Goal: Task Accomplishment & Management: Use online tool/utility

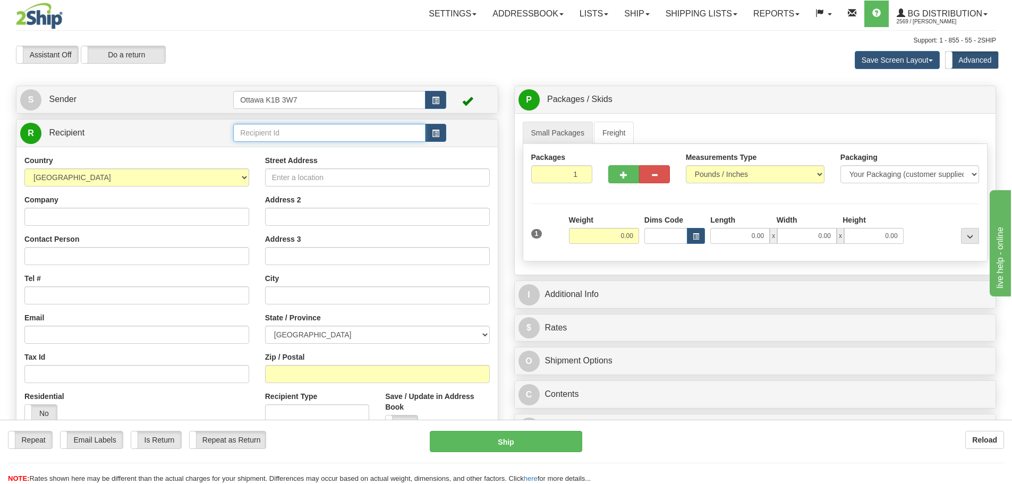
click at [368, 136] on input "text" at bounding box center [329, 133] width 192 height 18
type input "910471"
click at [546, 64] on div "Assistant On Assistant Off Do a return Do a return Previous Next Save Screen La…" at bounding box center [506, 60] width 997 height 29
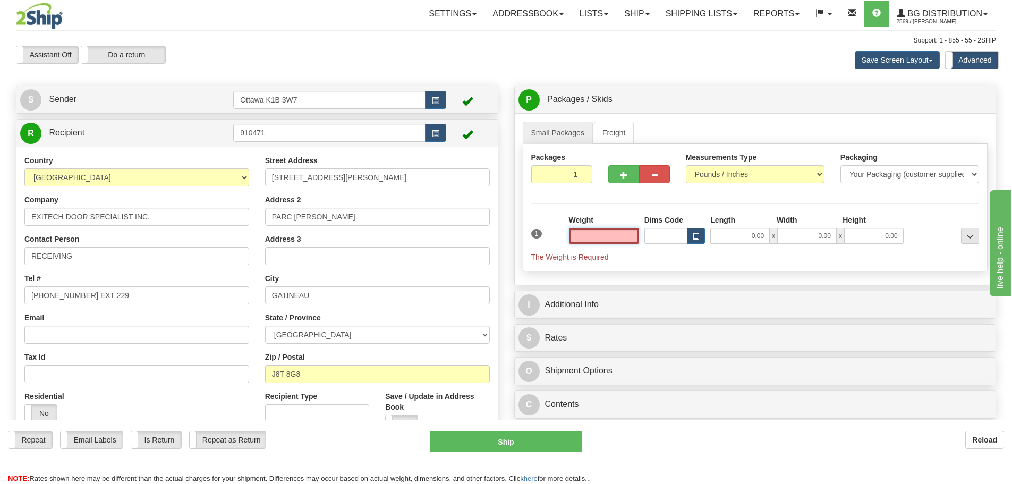
click at [613, 239] on input "text" at bounding box center [604, 236] width 70 height 16
type input "0.00"
click at [619, 177] on button "button" at bounding box center [624, 174] width 31 height 18
click at [619, 176] on button "button" at bounding box center [624, 174] width 31 height 18
type input "3"
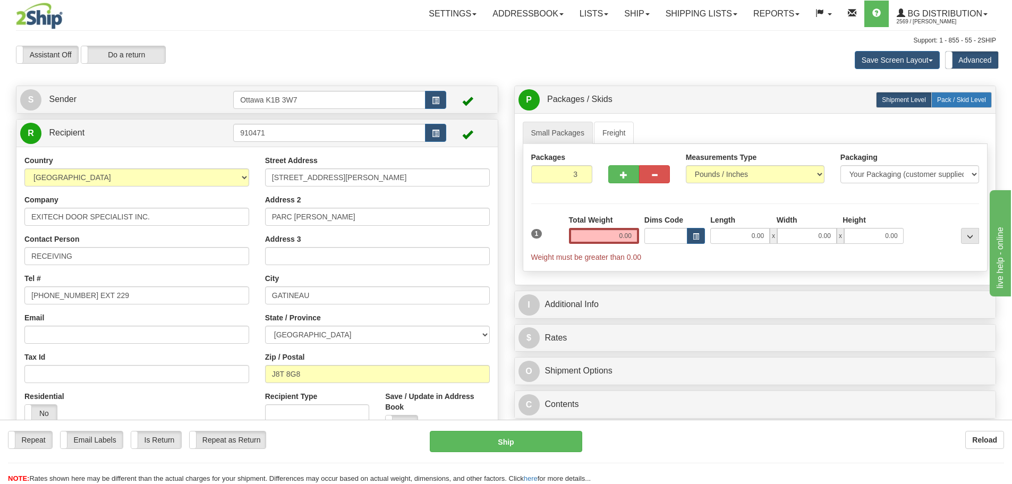
click at [977, 96] on span "Pack / Skid Level" at bounding box center [962, 99] width 49 height 7
radio input "true"
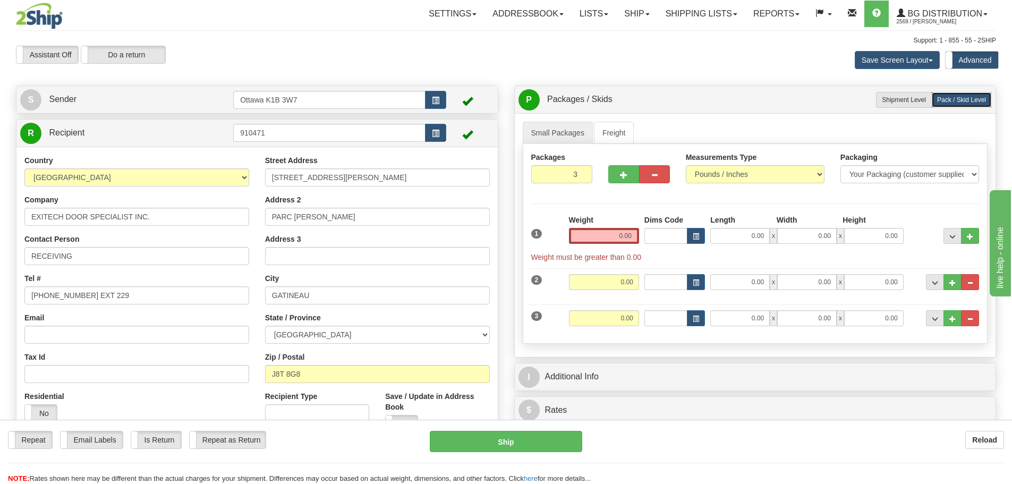
click at [587, 244] on div "Weight 0.00" at bounding box center [604, 233] width 75 height 37
click at [593, 234] on input "0.00" at bounding box center [604, 236] width 70 height 16
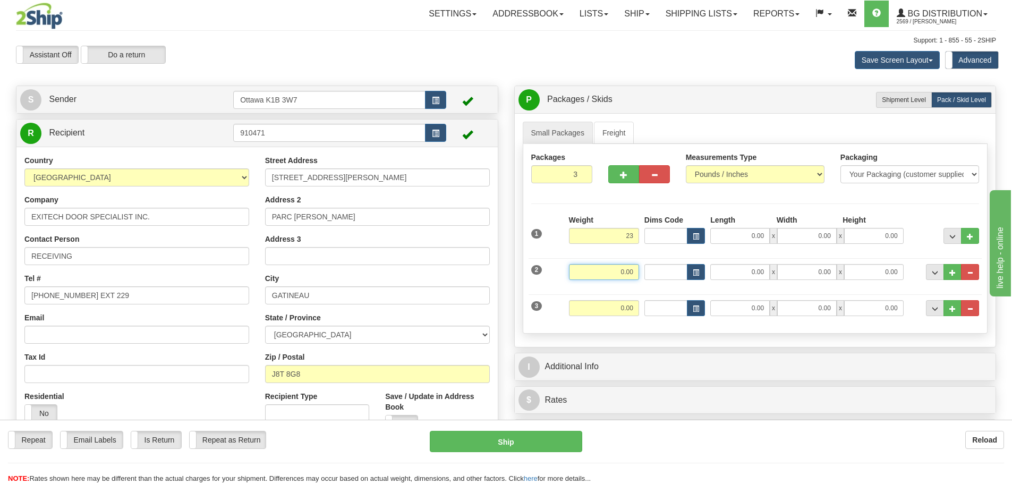
type input "23.00"
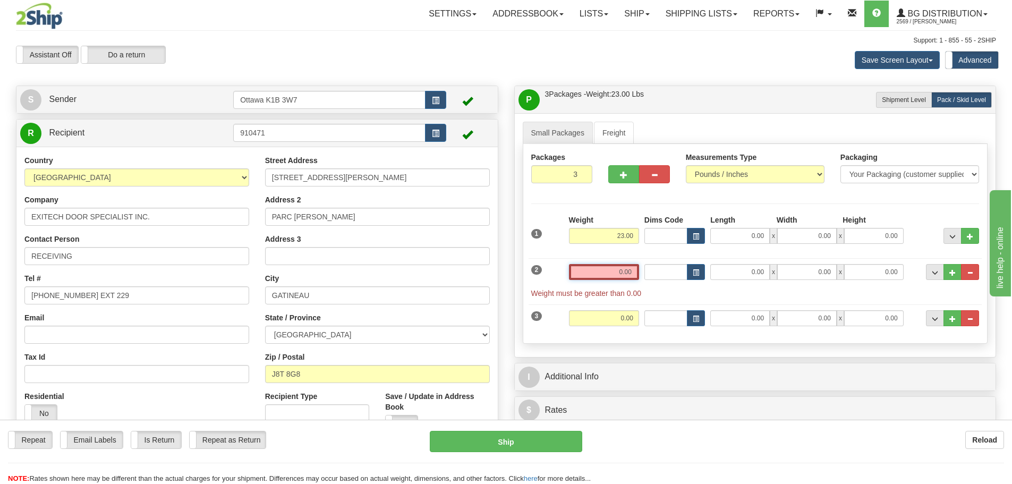
click at [622, 271] on input "0.00" at bounding box center [604, 272] width 70 height 16
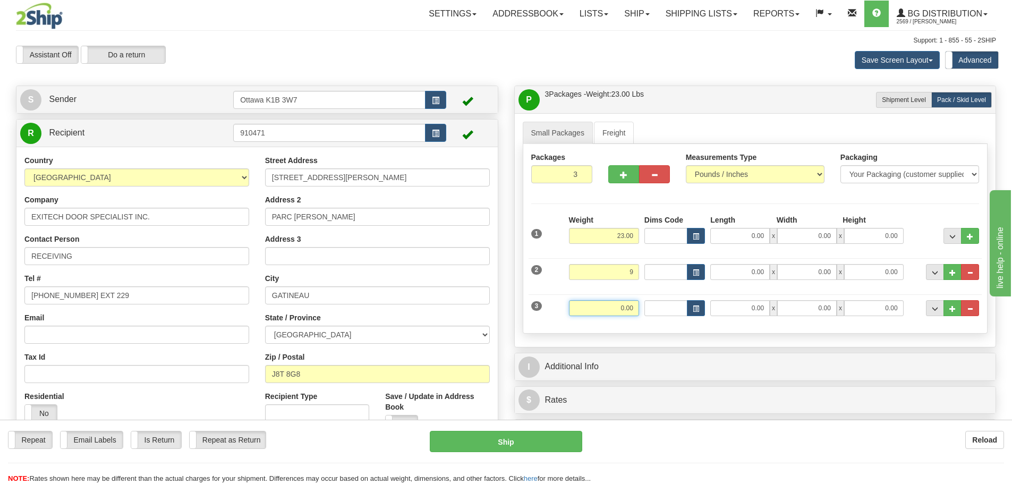
type input "9.00"
click at [628, 306] on input "0.00" at bounding box center [604, 308] width 70 height 16
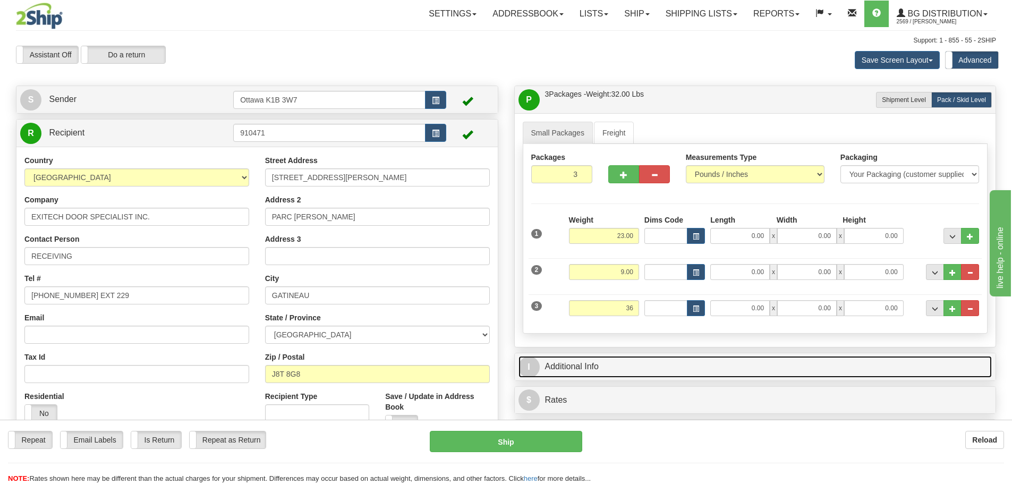
type input "36.00"
click at [629, 375] on link "I Additional Info" at bounding box center [756, 367] width 474 height 22
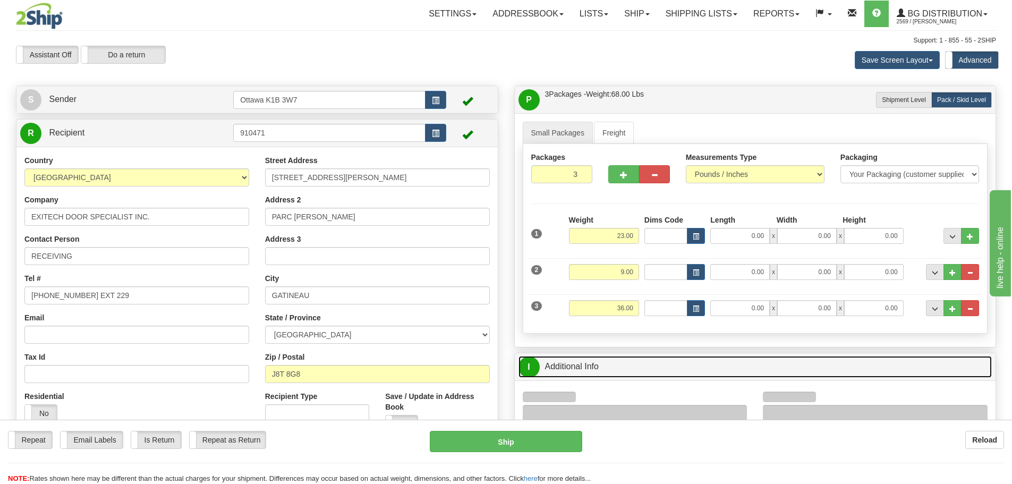
scroll to position [159, 0]
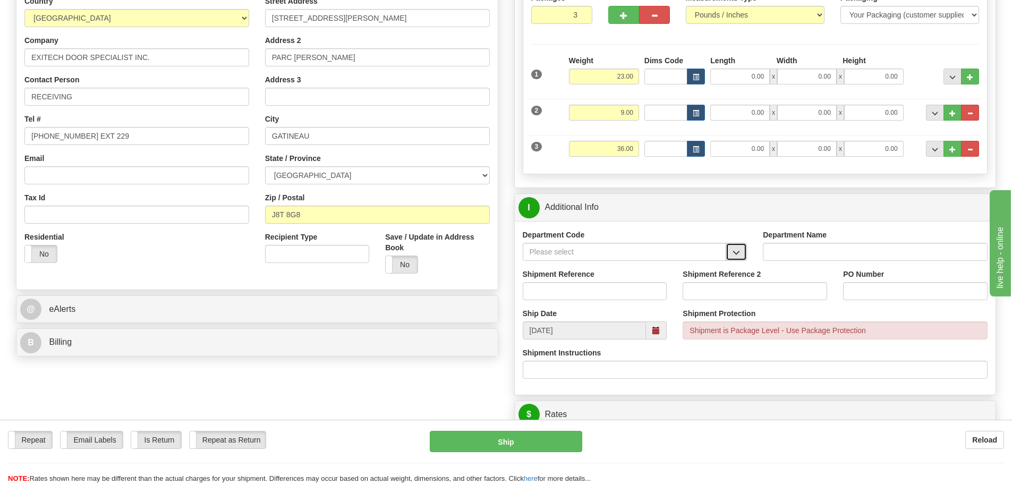
click at [739, 255] on span "button" at bounding box center [736, 252] width 7 height 7
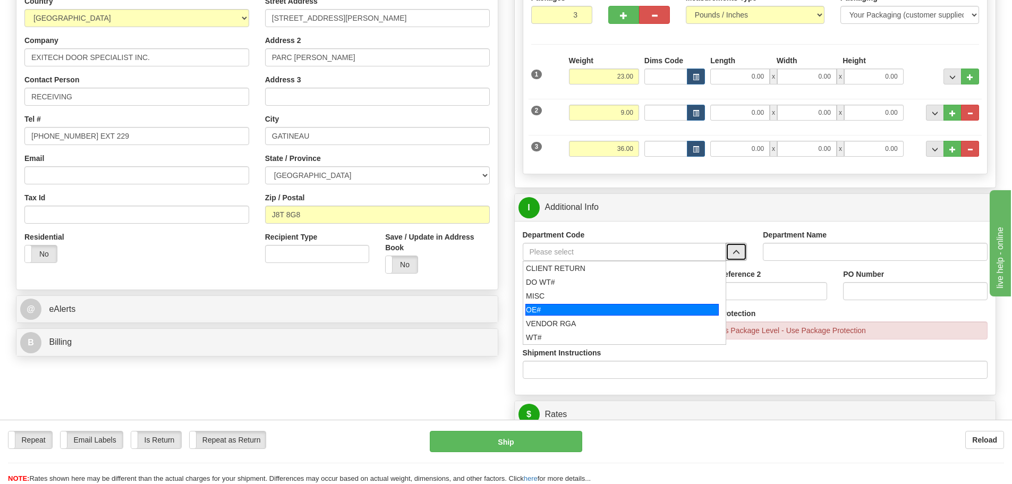
click at [651, 307] on div "OE#" at bounding box center [622, 310] width 193 height 12
type input "OE#"
type input "ORDERS"
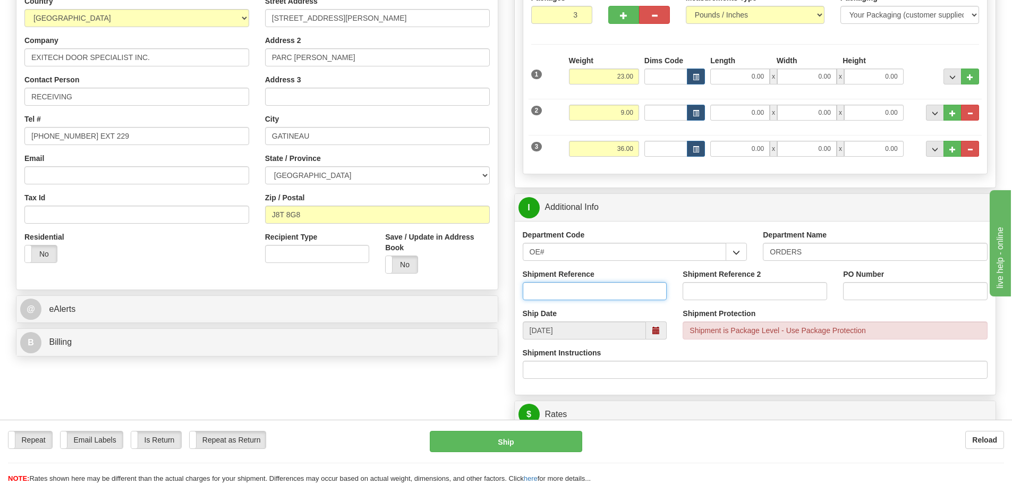
click at [587, 294] on input "Shipment Reference" at bounding box center [595, 291] width 145 height 18
type input "10198799-08"
click at [772, 284] on input "Shipment Reference 2" at bounding box center [755, 291] width 145 height 18
type input "10204835-00"
drag, startPoint x: 894, startPoint y: 279, endPoint x: 897, endPoint y: 295, distance: 16.3
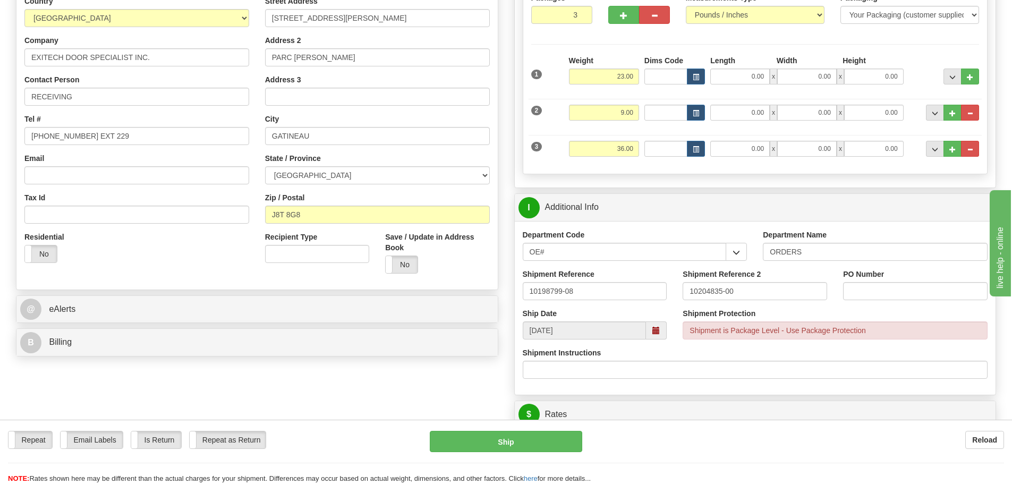
click at [894, 282] on div "PO Number" at bounding box center [915, 284] width 145 height 31
click at [897, 295] on input "PO Number" at bounding box center [915, 291] width 145 height 18
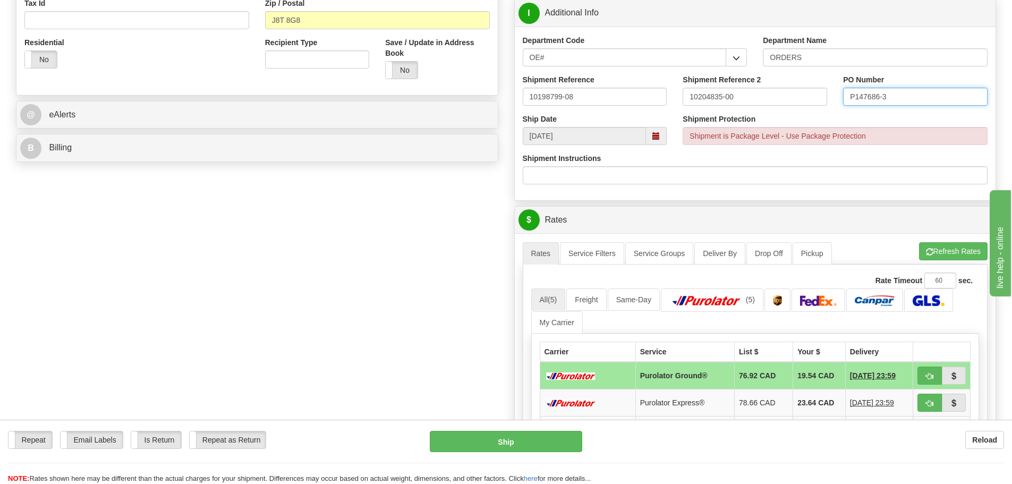
scroll to position [425, 0]
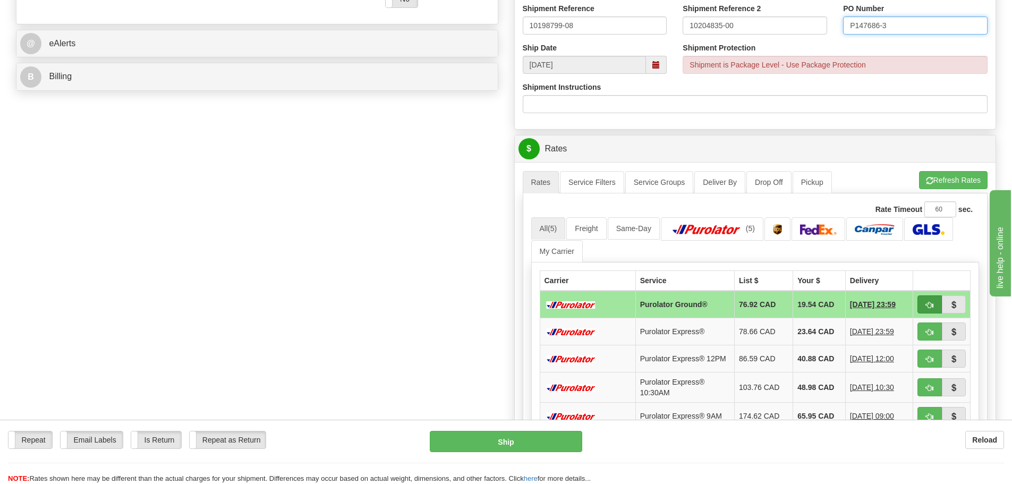
type input "P147686-3"
click at [930, 308] on span "button" at bounding box center [929, 305] width 7 height 7
type input "260"
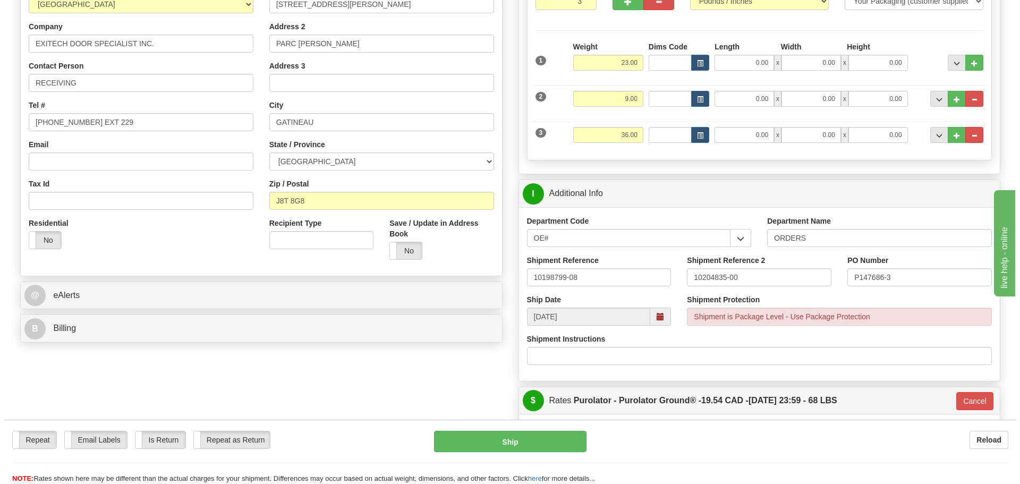
scroll to position [159, 0]
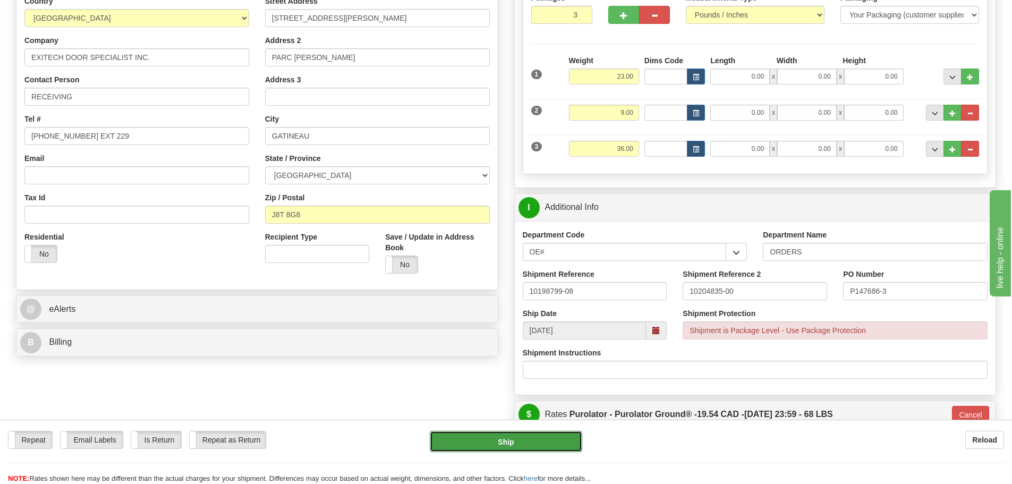
click at [490, 442] on button "Ship" at bounding box center [506, 441] width 153 height 21
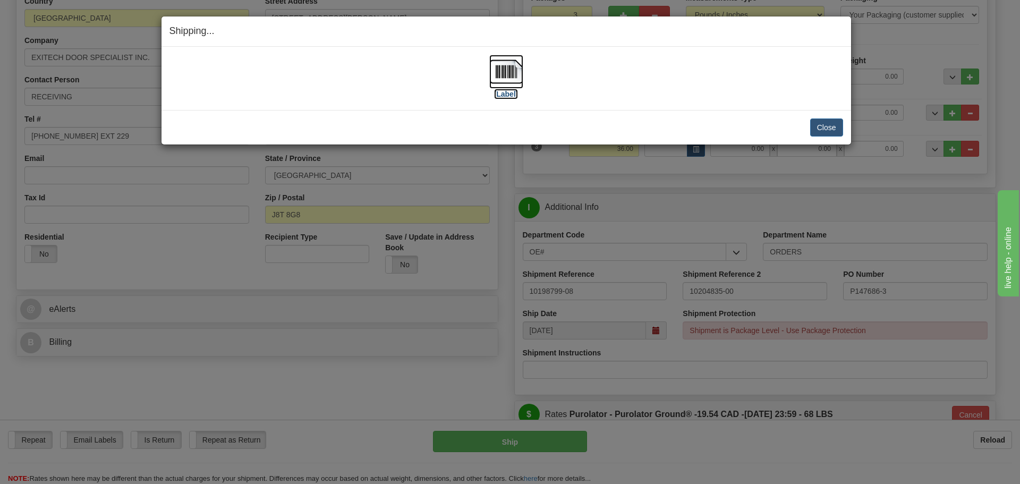
click at [506, 91] on label "[Label]" at bounding box center [506, 94] width 24 height 11
click at [803, 126] on div "Close Cancel" at bounding box center [507, 128] width 674 height 18
click at [814, 126] on button "Close" at bounding box center [827, 128] width 33 height 18
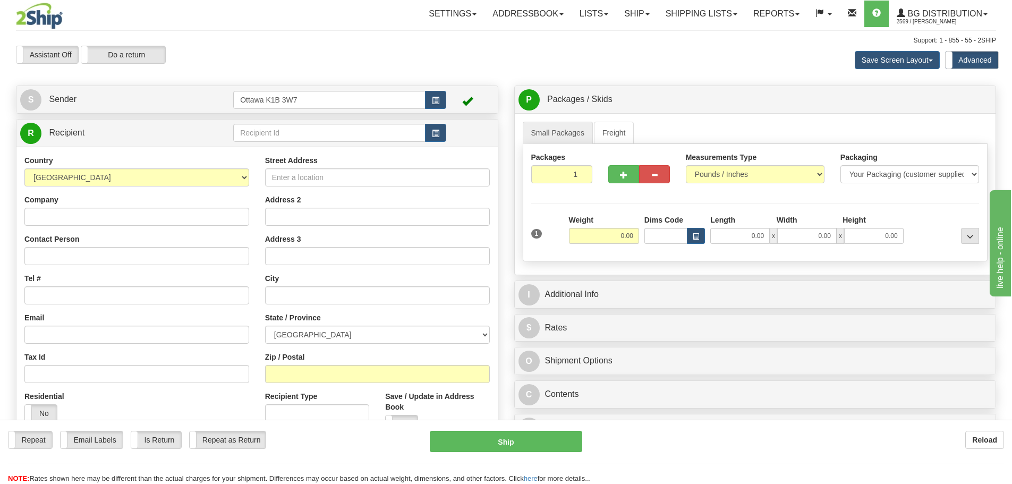
click at [256, 142] on td at bounding box center [339, 133] width 213 height 22
click at [257, 139] on input "text" at bounding box center [329, 133] width 192 height 18
type input "60126"
click at [493, 45] on div at bounding box center [506, 45] width 981 height 1
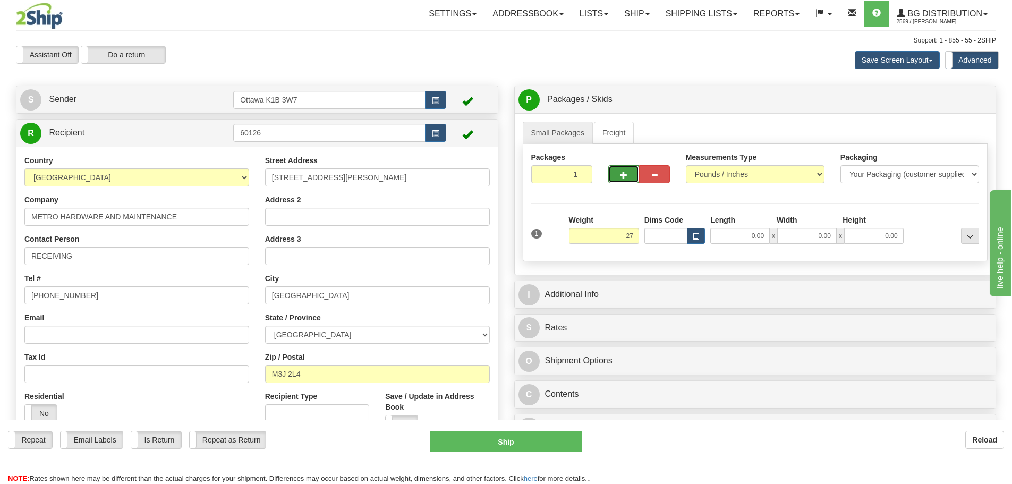
type input "27.00"
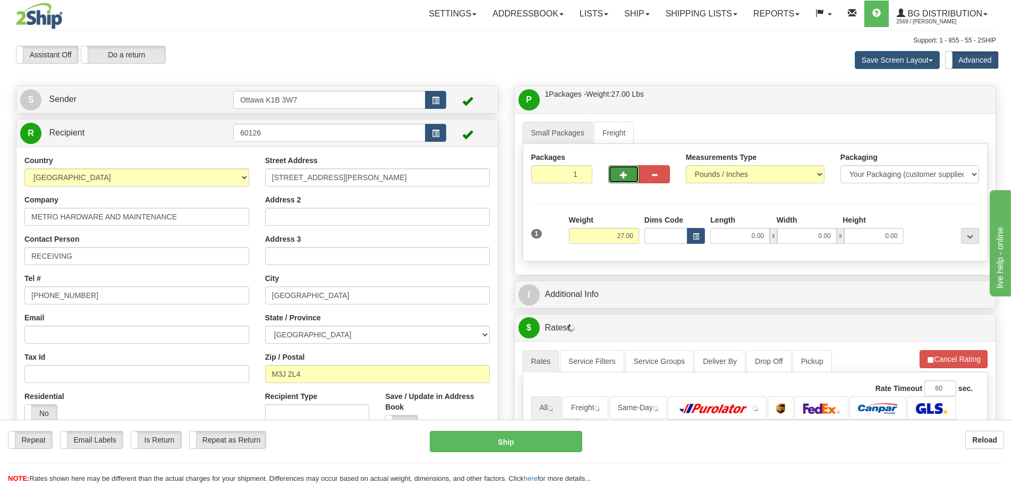
click at [620, 172] on span "button" at bounding box center [623, 175] width 7 height 7
type input "2"
click at [947, 105] on label "Pack / Skid Level Pack.." at bounding box center [962, 100] width 61 height 16
radio input "true"
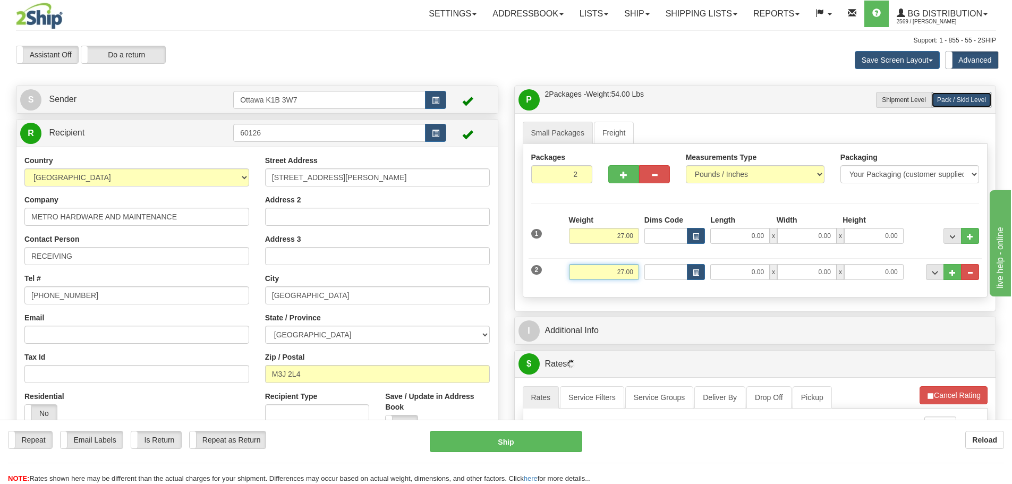
drag, startPoint x: 603, startPoint y: 265, endPoint x: 731, endPoint y: 289, distance: 130.8
click at [687, 280] on div "2 Weight 27.00 Dims Code Length Width Height" at bounding box center [756, 271] width 454 height 36
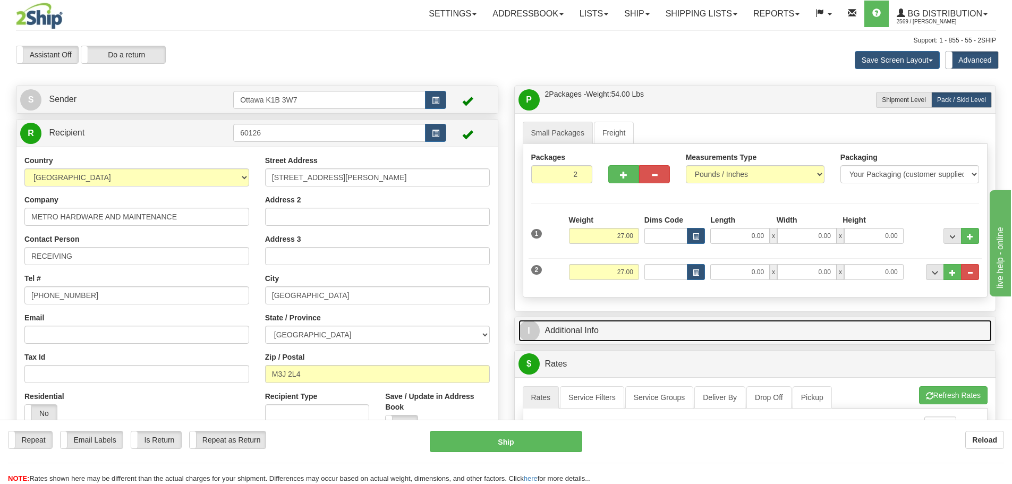
click at [718, 336] on link "I Additional Info" at bounding box center [756, 331] width 474 height 22
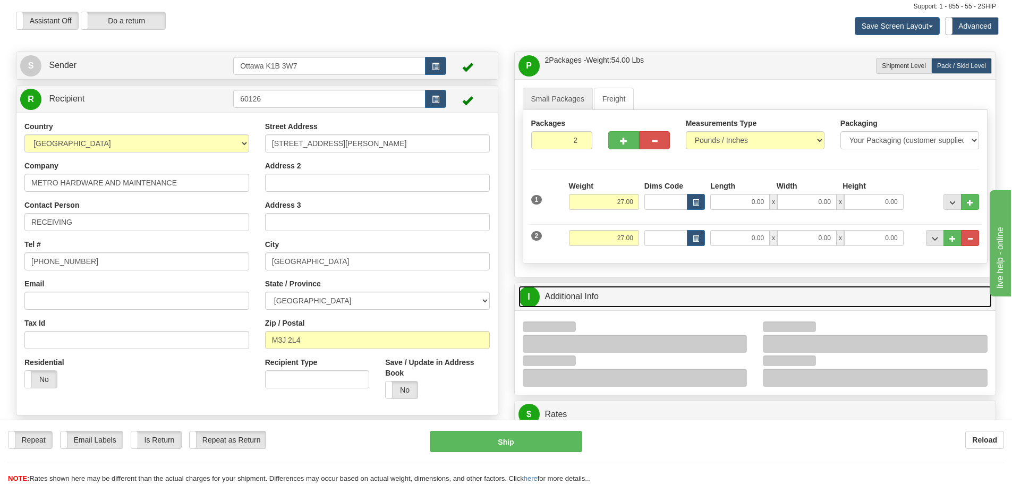
scroll to position [53, 0]
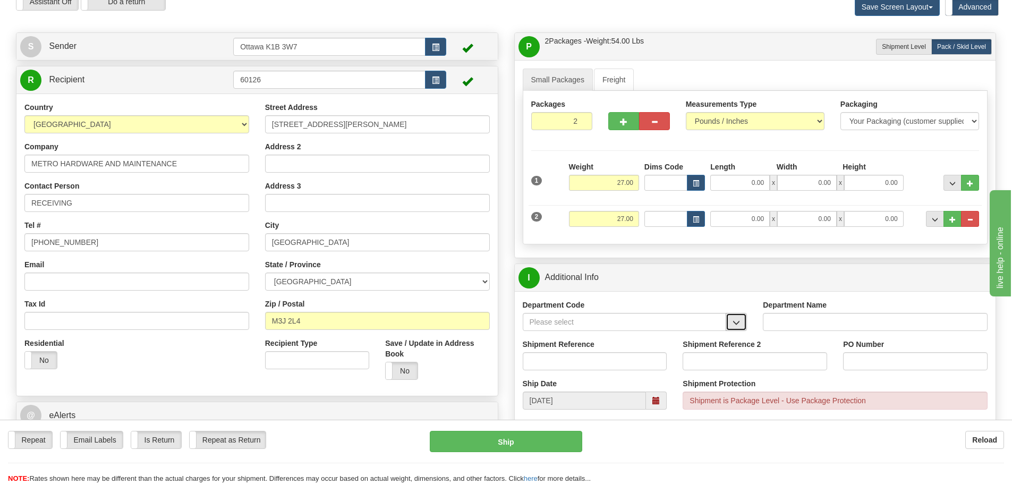
click at [730, 317] on button "button" at bounding box center [736, 322] width 21 height 18
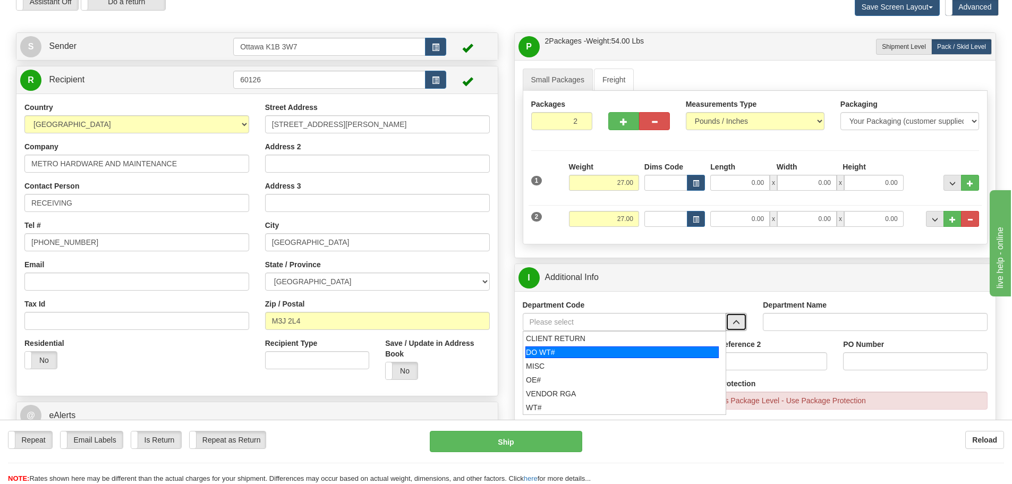
click at [619, 357] on div "DO WT#" at bounding box center [622, 353] width 193 height 12
type input "DO WT#"
type input "DIRECT ORDERS"
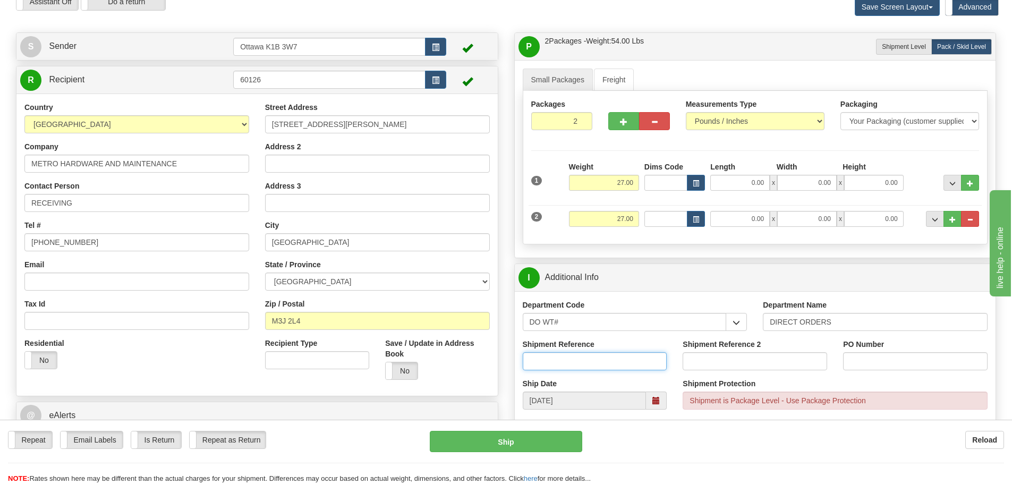
click at [589, 354] on input "Shipment Reference" at bounding box center [595, 361] width 145 height 18
type input "167318-00"
click at [929, 362] on input "PO Number" at bounding box center [915, 361] width 145 height 18
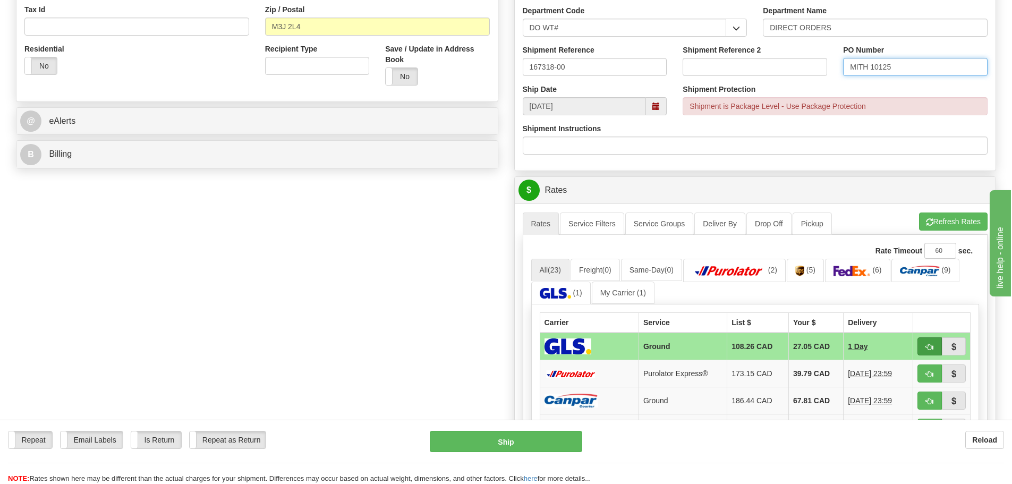
scroll to position [372, 0]
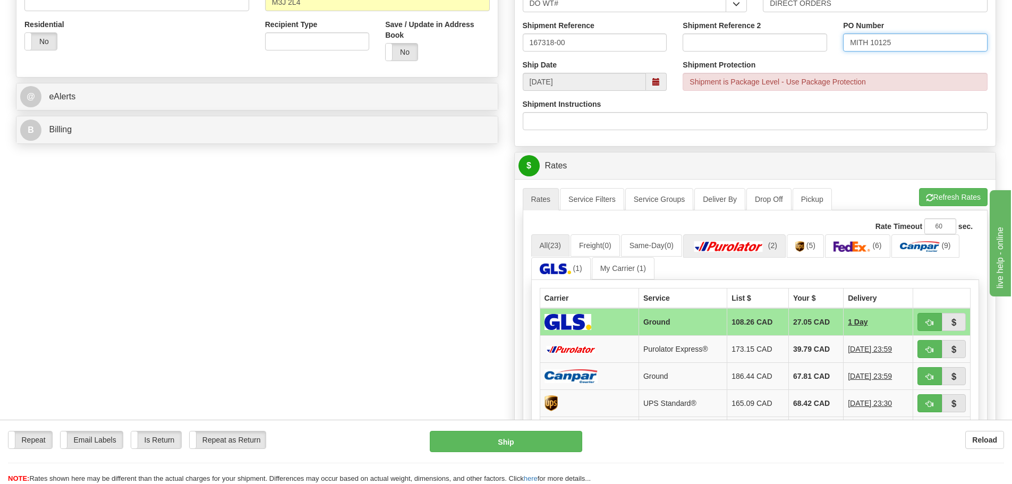
type input "MITH 10125"
click at [738, 245] on img at bounding box center [729, 246] width 74 height 11
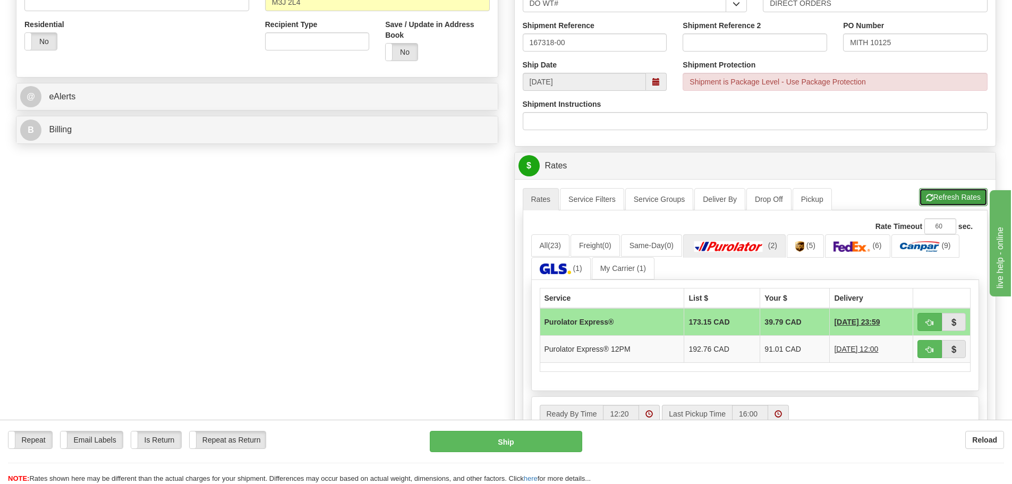
click at [934, 206] on button "Refresh Rates" at bounding box center [953, 197] width 69 height 18
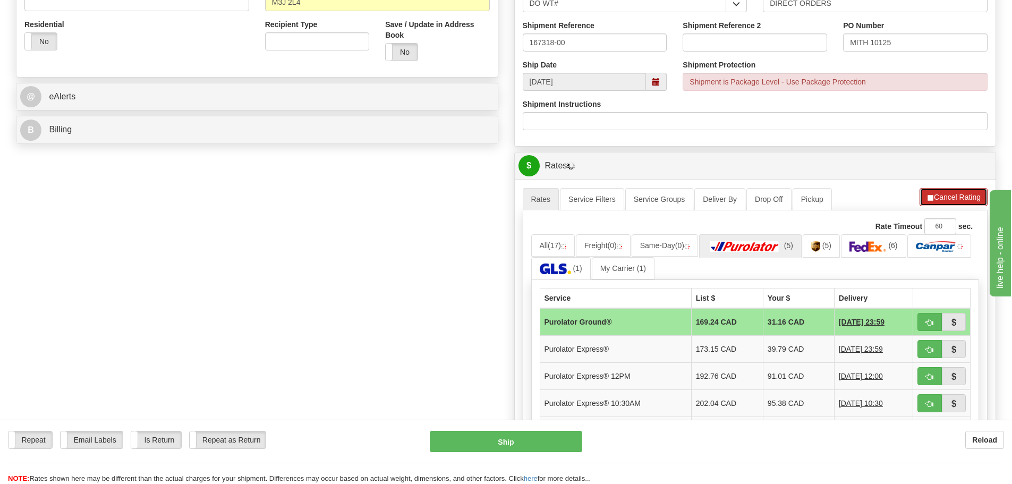
click at [939, 202] on button "Cancel Rating" at bounding box center [954, 197] width 68 height 18
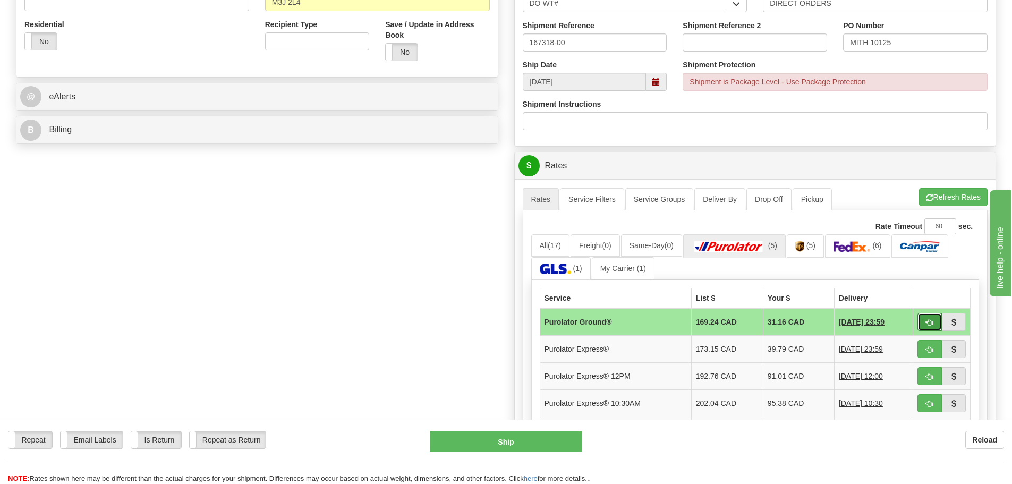
click at [929, 320] on span "button" at bounding box center [929, 322] width 7 height 7
type input "260"
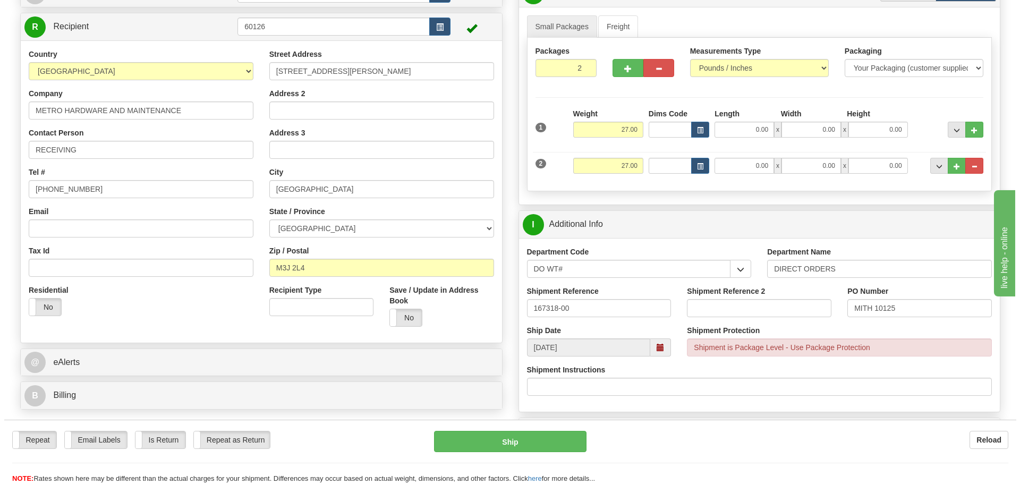
scroll to position [159, 0]
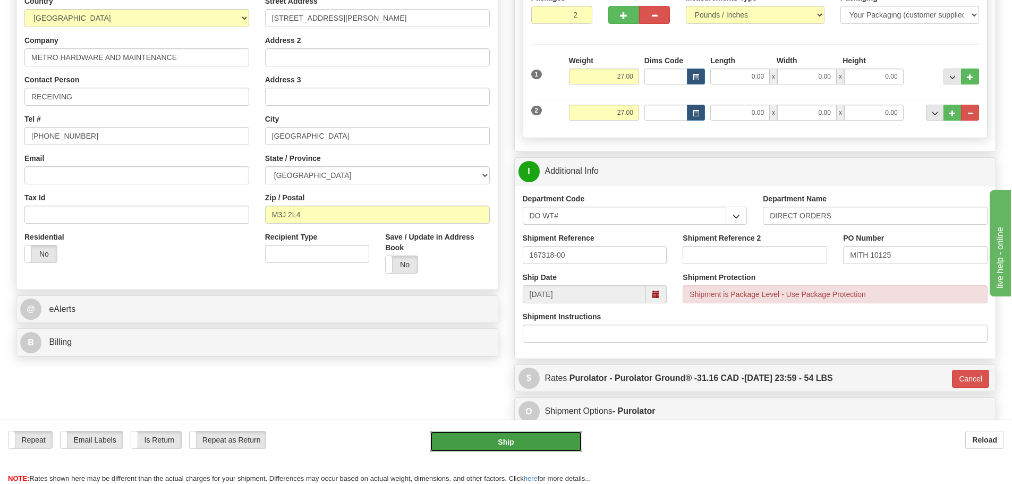
click at [494, 452] on button "Ship" at bounding box center [506, 441] width 153 height 21
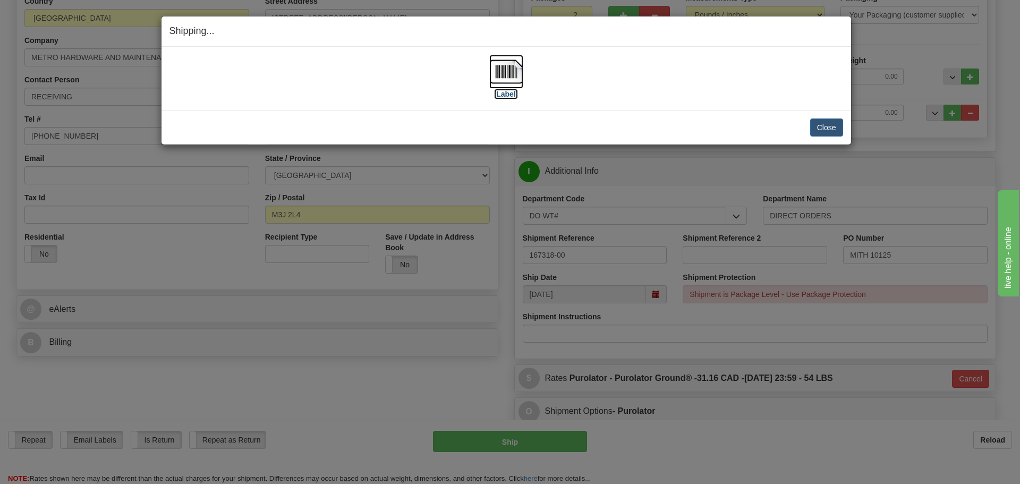
click at [499, 90] on label "[Label]" at bounding box center [506, 94] width 24 height 11
click at [835, 134] on button "Close" at bounding box center [827, 128] width 33 height 18
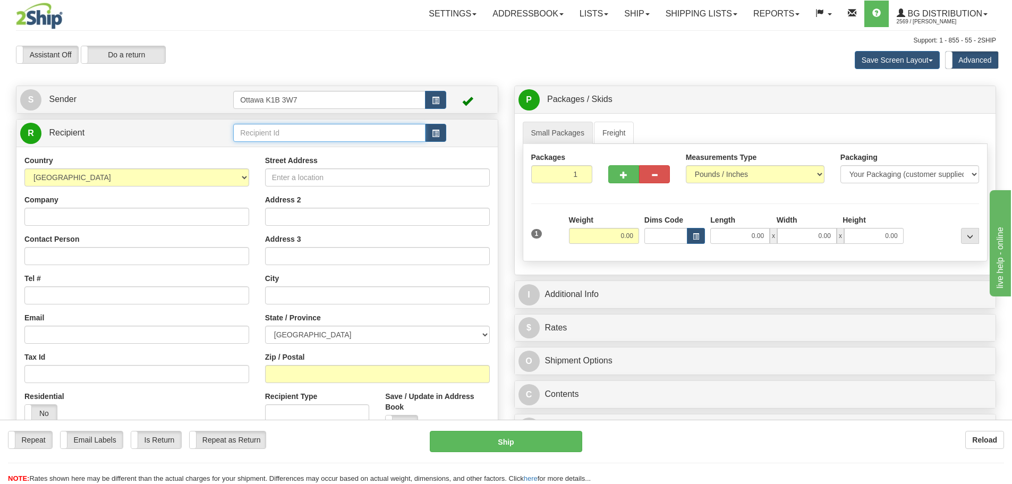
click at [333, 141] on input "text" at bounding box center [329, 133] width 192 height 18
type input "910830"
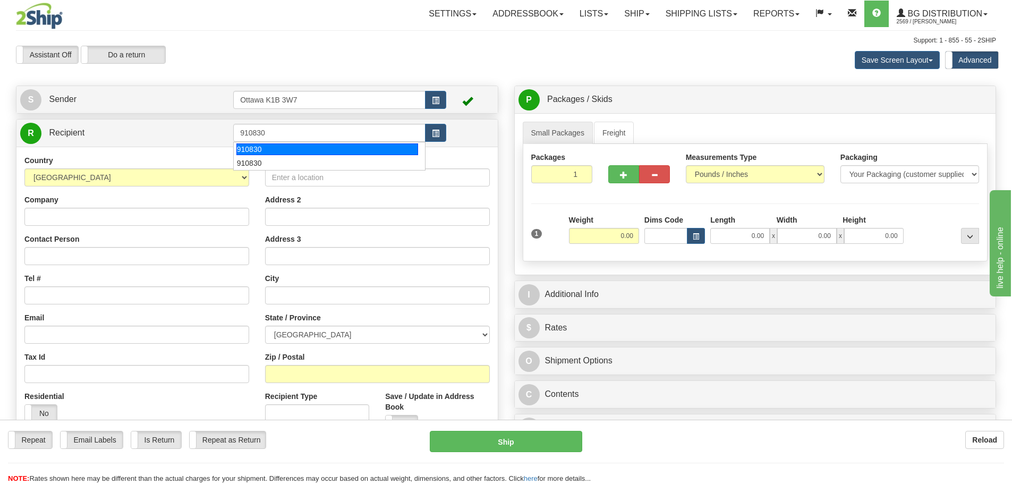
click at [445, 61] on div "Assistant On Assistant Off Do a return Do a return Previous Next Save Screen La…" at bounding box center [506, 60] width 997 height 29
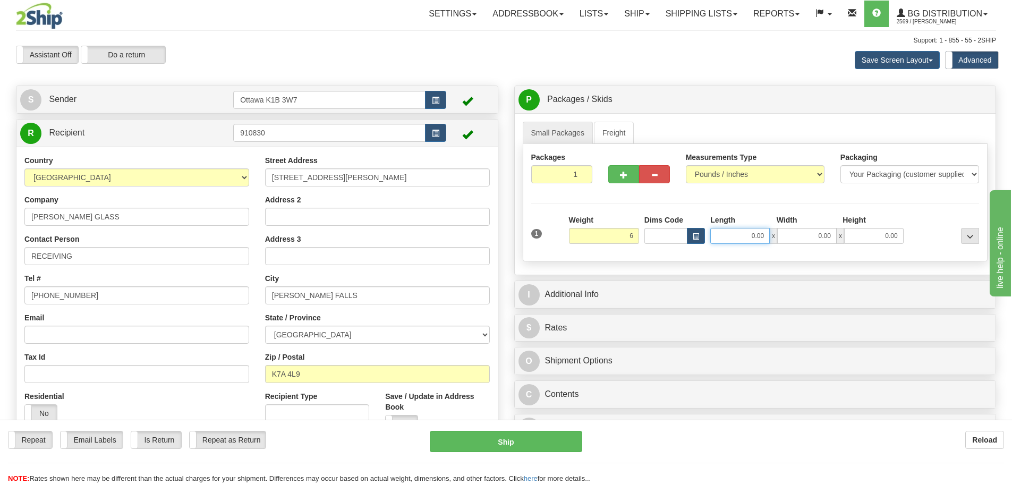
type input "6.00"
click at [725, 232] on input "0.00" at bounding box center [741, 236] width 60 height 16
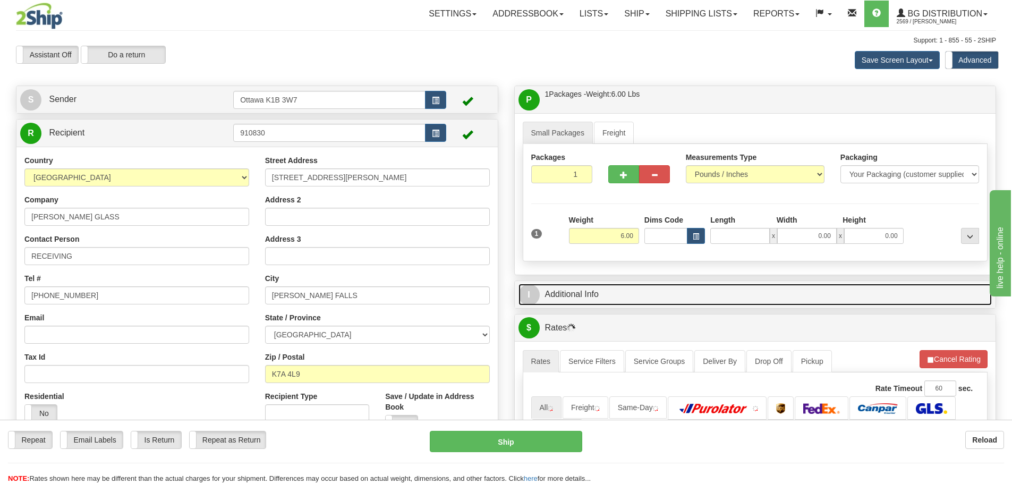
type input "0.00"
click at [638, 294] on link "I Additional Info" at bounding box center [756, 295] width 474 height 22
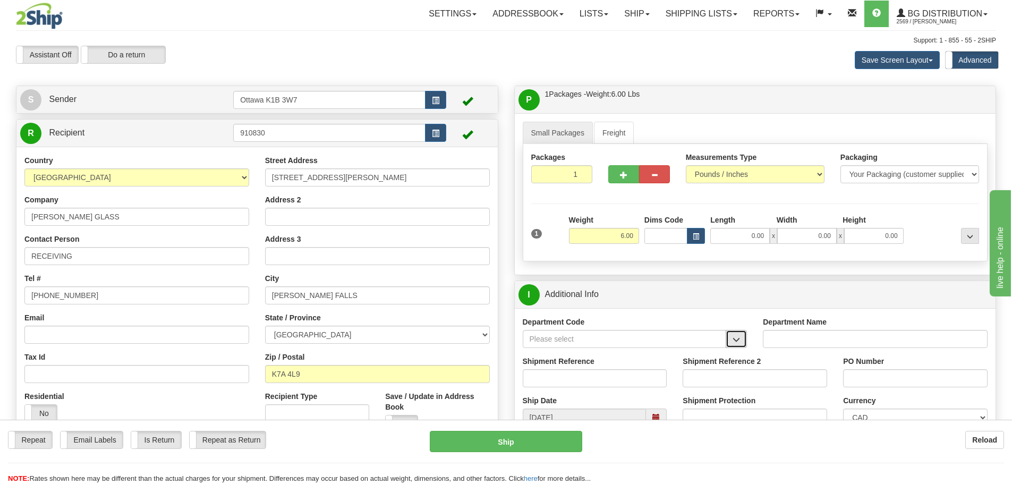
click at [737, 337] on span "button" at bounding box center [736, 339] width 7 height 7
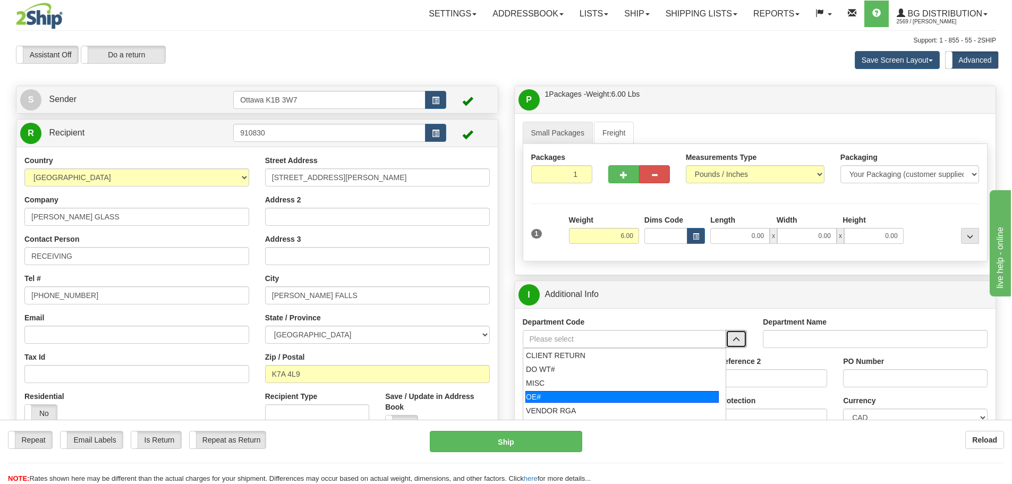
click at [609, 393] on div "OE#" at bounding box center [622, 397] width 193 height 12
type input "OE#"
type input "ORDERS"
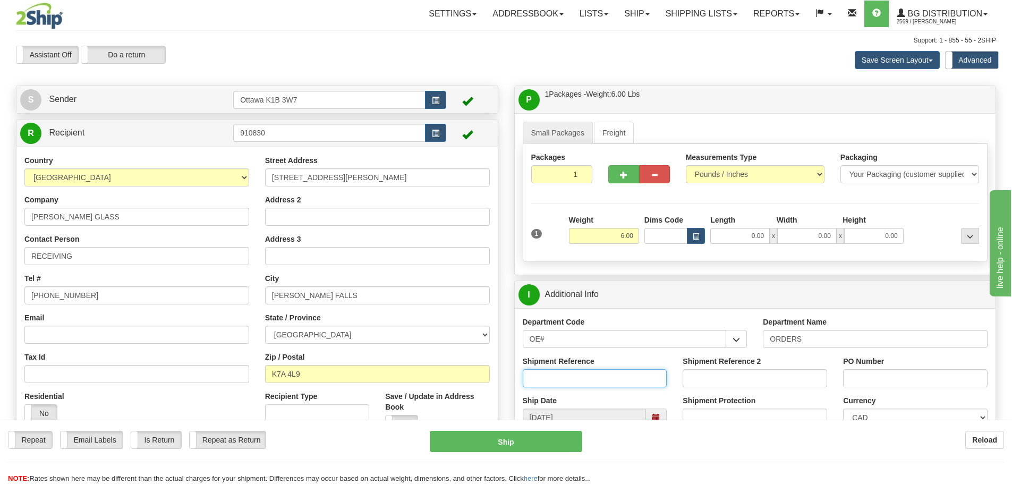
click at [610, 379] on input "Shipment Reference" at bounding box center [595, 378] width 145 height 18
type input "10205018-00"
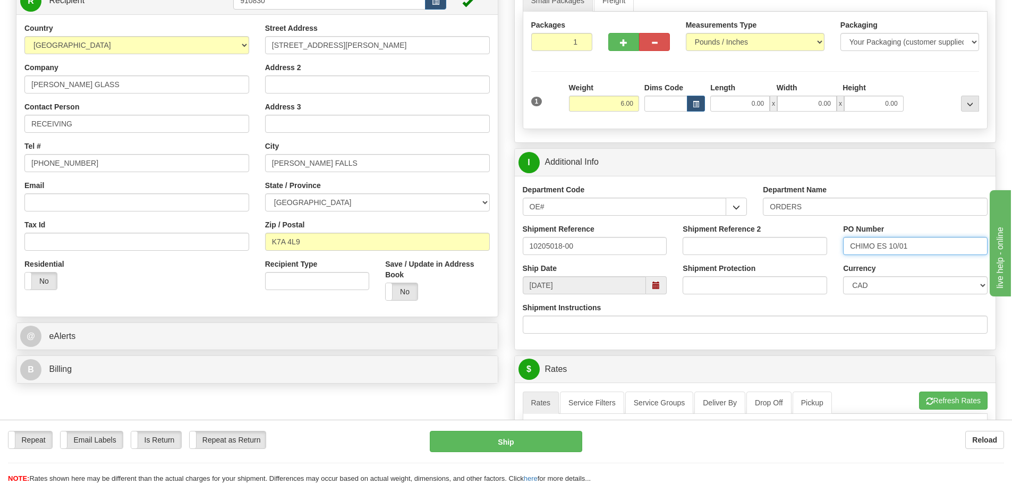
scroll to position [319, 0]
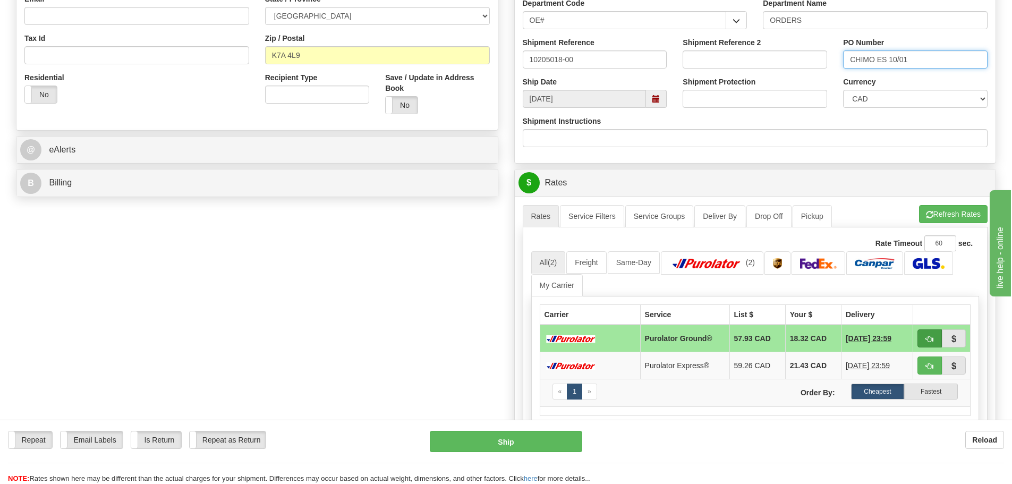
type input "CHIMO ES 10/01"
click at [924, 341] on button "button" at bounding box center [930, 339] width 24 height 18
type input "260"
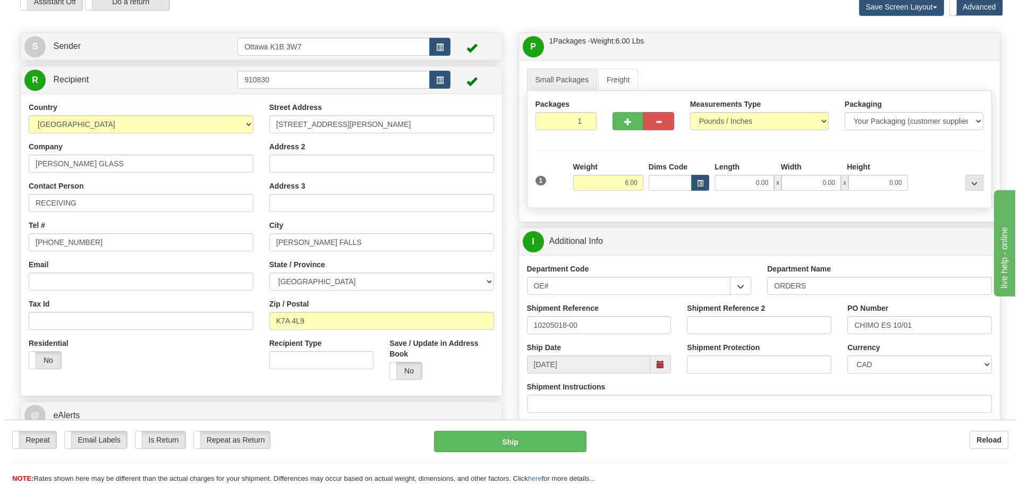
scroll to position [106, 0]
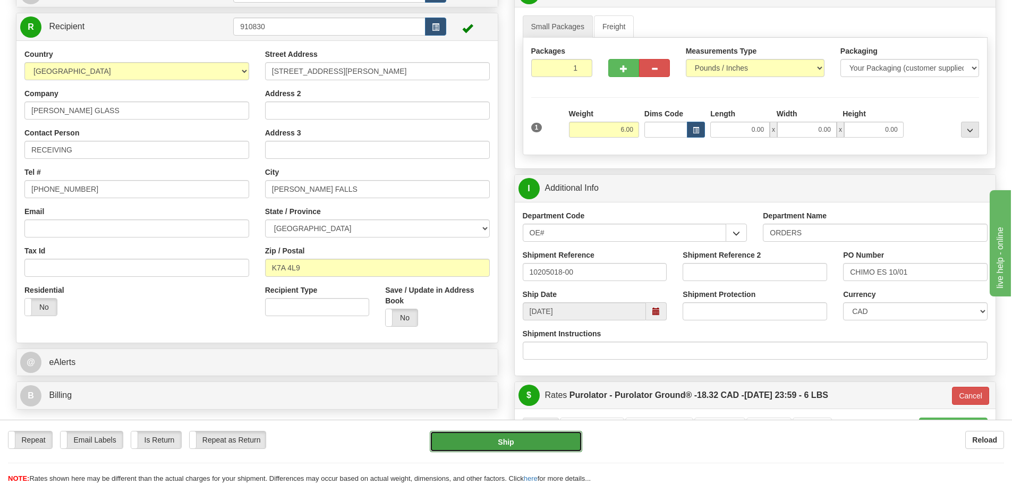
click at [465, 442] on button "Ship" at bounding box center [506, 441] width 153 height 21
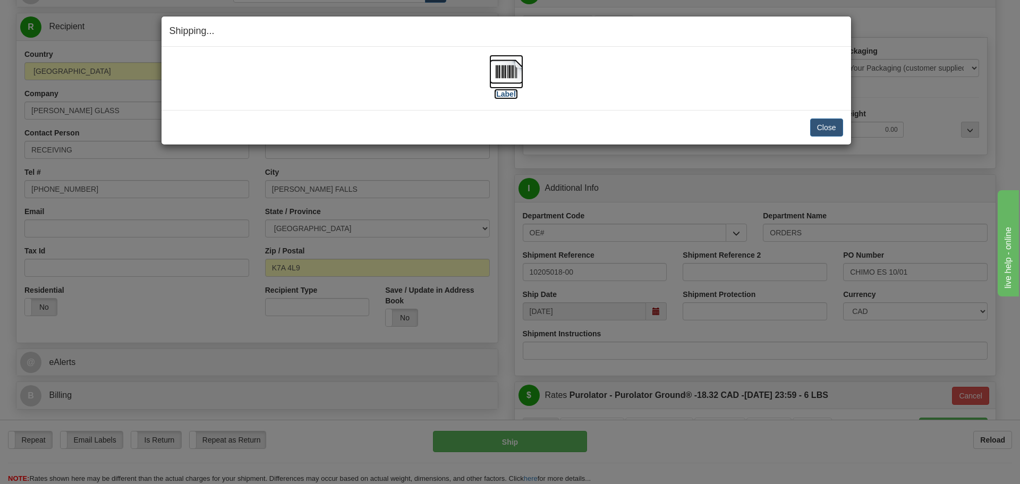
click at [507, 90] on label "[Label]" at bounding box center [506, 94] width 24 height 11
